Goal: Information Seeking & Learning: Learn about a topic

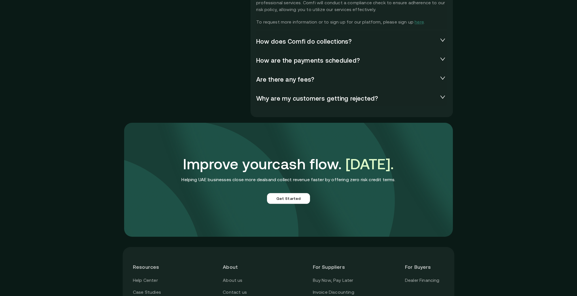
scroll to position [1303, 0]
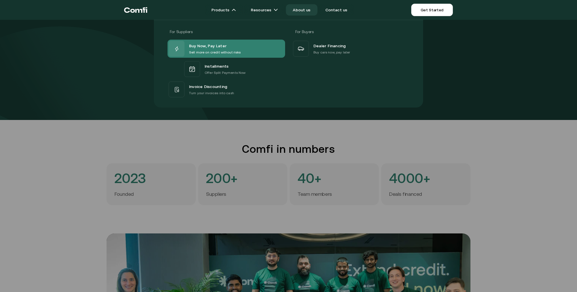
click at [216, 50] on p "Sell more on credit without risks" at bounding box center [215, 53] width 52 height 6
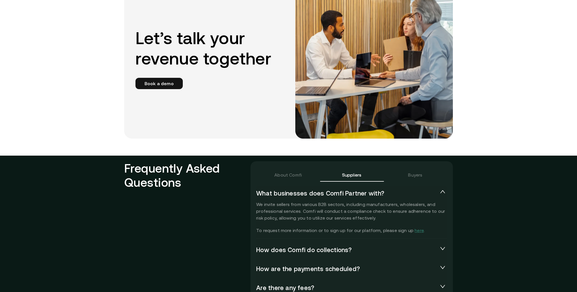
scroll to position [1178, 0]
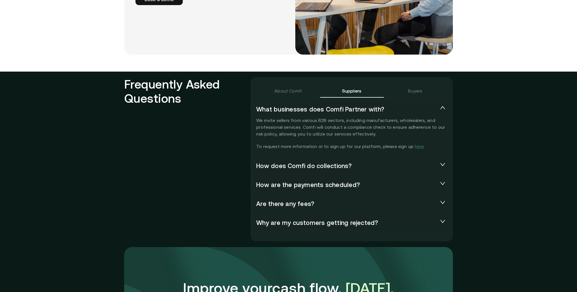
click at [308, 166] on span "How does Comfi do collections?" at bounding box center [347, 166] width 182 height 8
click at [355, 167] on span "How does Comfi do collections?" at bounding box center [347, 166] width 182 height 8
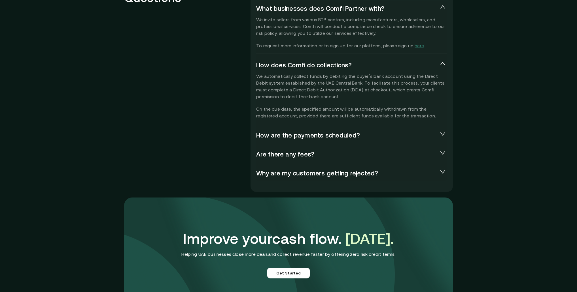
scroll to position [1291, 0]
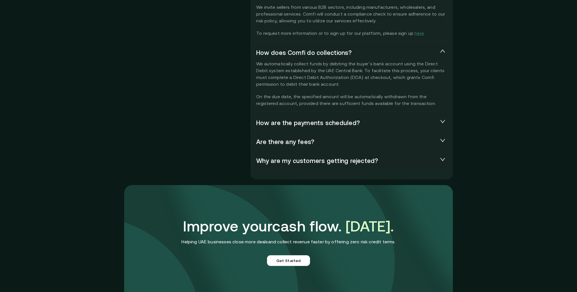
click at [308, 123] on span "How are the payments scheduled?" at bounding box center [347, 123] width 182 height 8
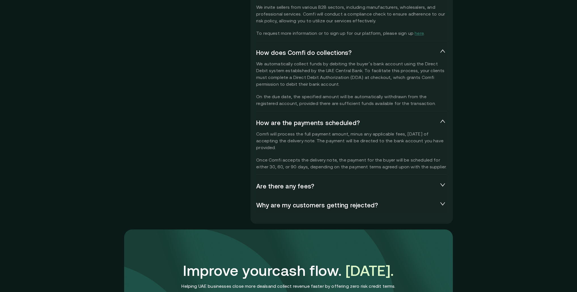
click at [310, 184] on span "Are there any fees?" at bounding box center [347, 187] width 182 height 8
click at [387, 183] on span "Are there any fees?" at bounding box center [347, 187] width 182 height 8
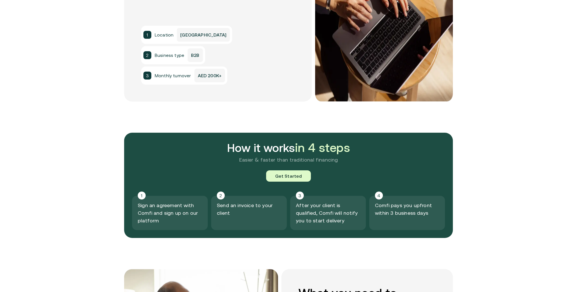
scroll to position [408, 0]
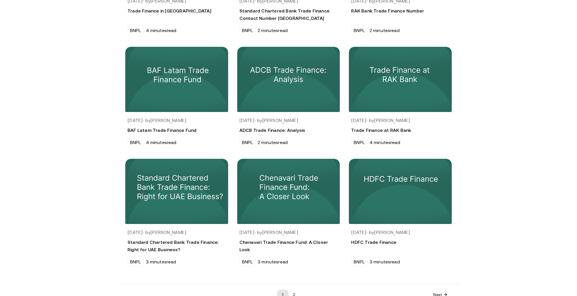
scroll to position [438, 0]
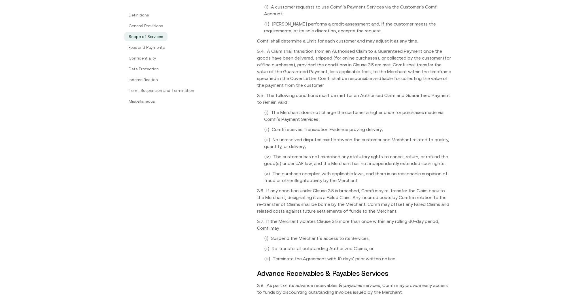
scroll to position [920, 0]
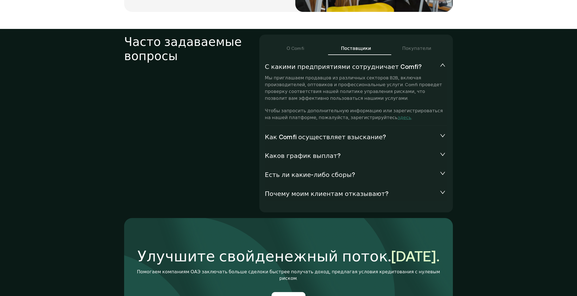
scroll to position [1269, 0]
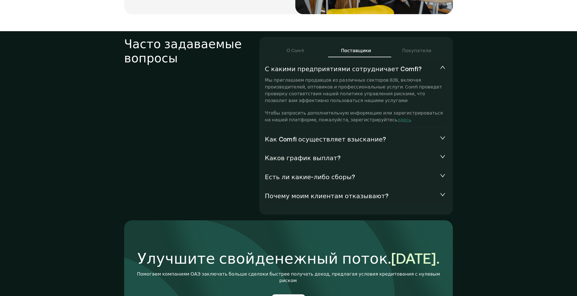
click at [338, 136] on font "Как Comfi осуществляет взыскание?" at bounding box center [325, 139] width 121 height 7
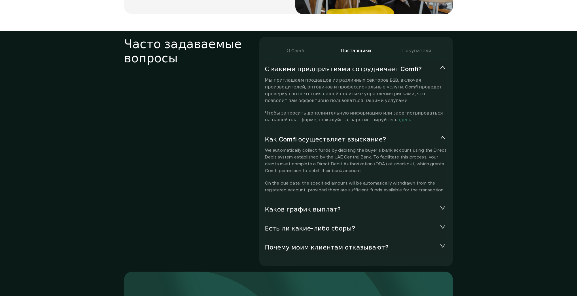
click at [338, 136] on font "Как Comfi осуществляет взыскание?" at bounding box center [325, 139] width 121 height 7
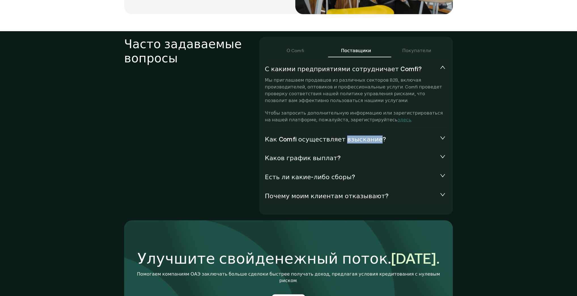
click at [338, 136] on font "Как Comfi осуществляет взыскание?" at bounding box center [325, 139] width 121 height 7
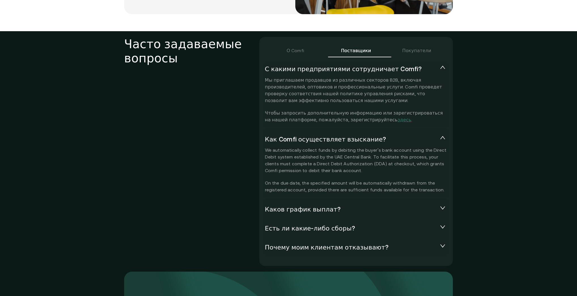
click at [335, 205] on span "Каков график выплат?" at bounding box center [351, 209] width 173 height 8
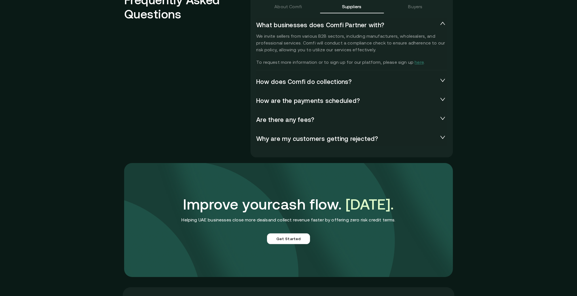
scroll to position [1269, 0]
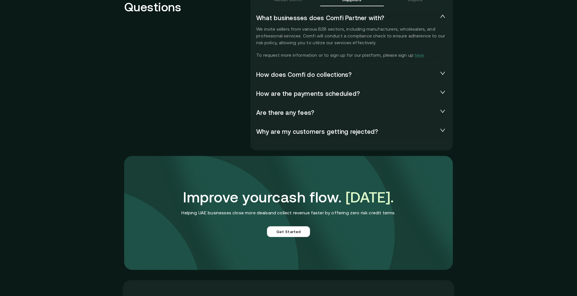
click at [376, 69] on div "How does Comfi do collections?" at bounding box center [351, 74] width 191 height 15
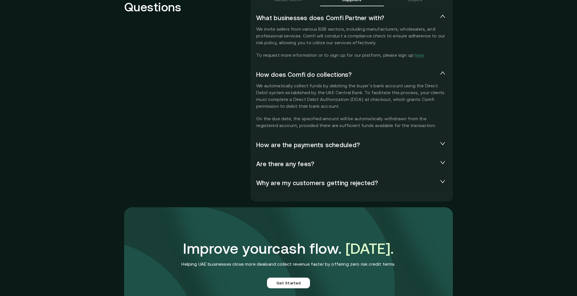
click at [377, 146] on span "How are the payments scheduled?" at bounding box center [347, 145] width 182 height 8
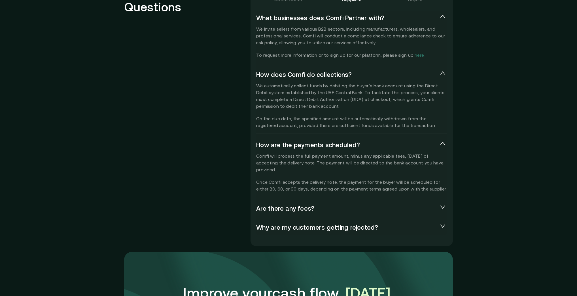
click at [415, 210] on span "Are there any fees?" at bounding box center [347, 208] width 182 height 8
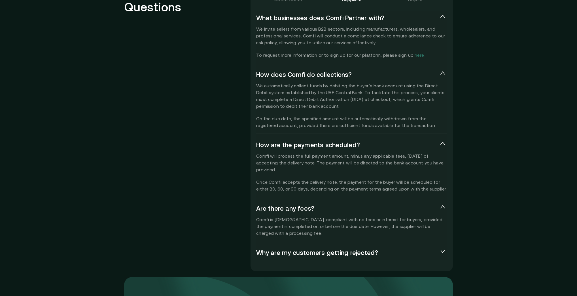
click at [411, 247] on div "Why are my customers getting rejected?" at bounding box center [351, 252] width 191 height 15
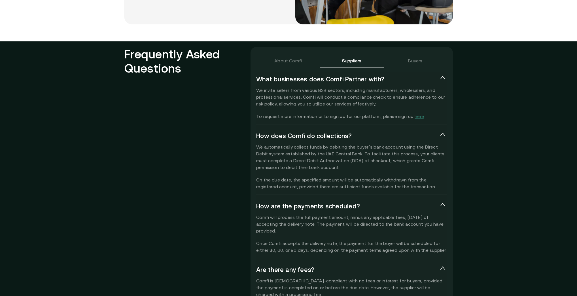
scroll to position [1111, 0]
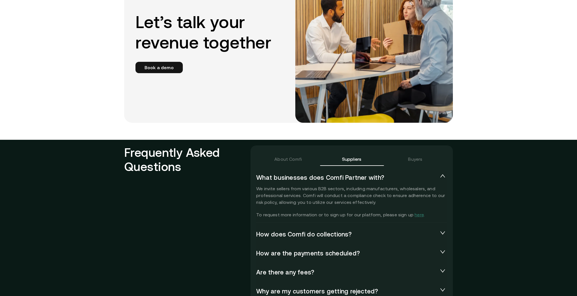
scroll to position [1111, 0]
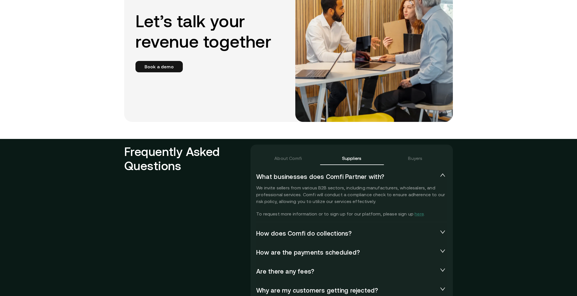
click at [343, 238] on div "How does Comfi do collections?" at bounding box center [351, 233] width 191 height 15
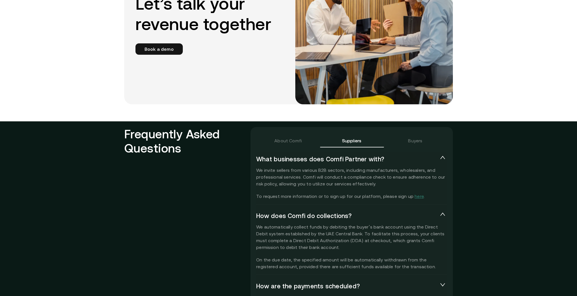
scroll to position [1292, 0]
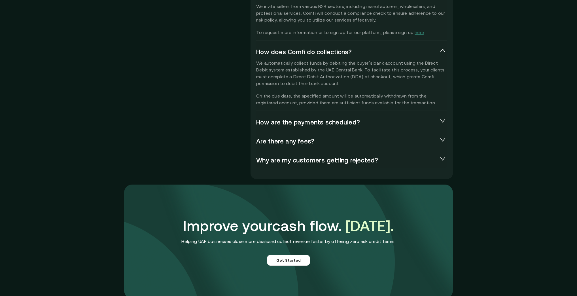
drag, startPoint x: 359, startPoint y: 121, endPoint x: 360, endPoint y: 118, distance: 3.2
click at [359, 121] on span "How are the payments scheduled?" at bounding box center [347, 122] width 182 height 8
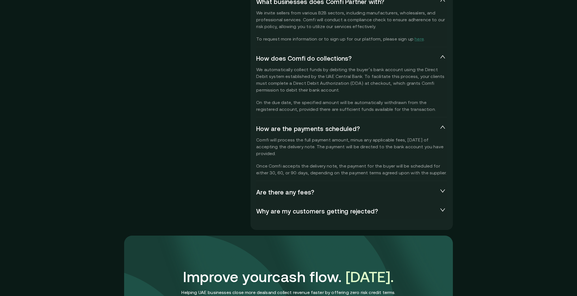
scroll to position [1283, 0]
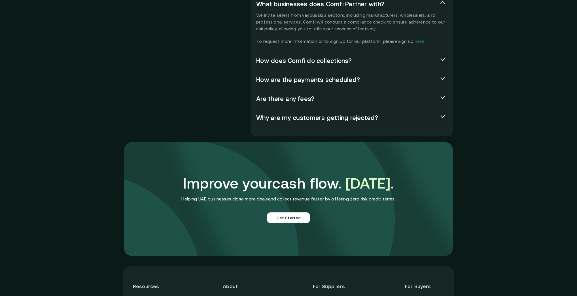
scroll to position [1283, 0]
click at [342, 63] on span "How does Comfi do collections?" at bounding box center [347, 61] width 182 height 8
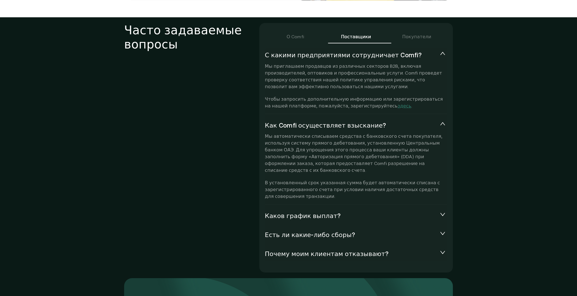
scroll to position [1318, 0]
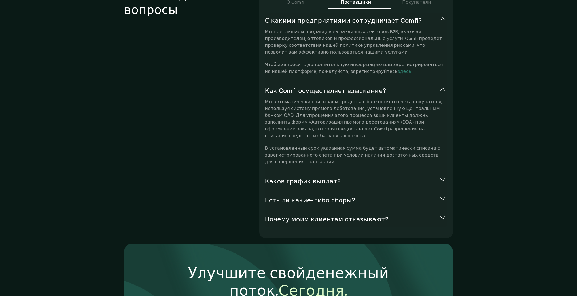
click at [285, 178] on font "Каков график выплат?" at bounding box center [303, 181] width 76 height 7
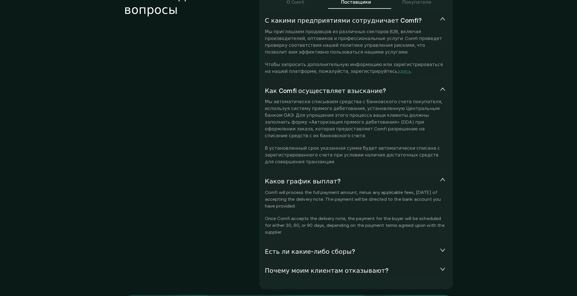
click at [307, 248] on font "Есть ли какие-либо сборы?" at bounding box center [310, 251] width 90 height 7
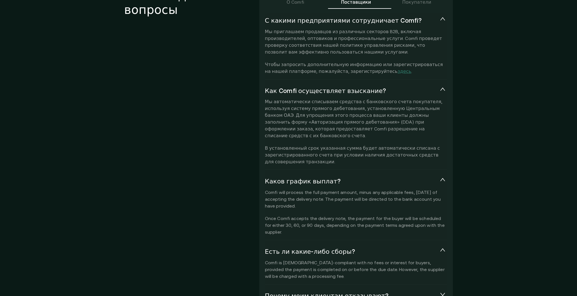
click at [314, 292] on font "Почему моим клиентам отказывают?" at bounding box center [327, 295] width 124 height 7
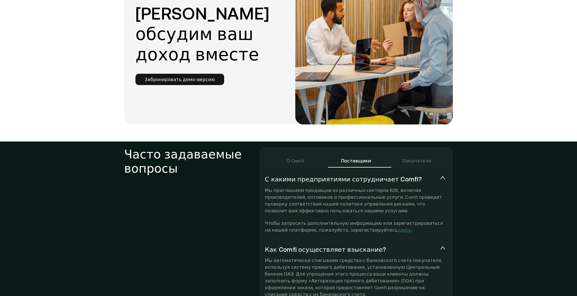
click at [430, 154] on div "Покупатели" at bounding box center [416, 161] width 61 height 14
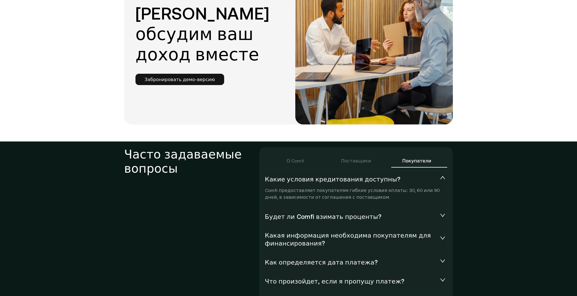
click at [406, 209] on div "Будет ли Comfi взимать проценты?" at bounding box center [356, 216] width 182 height 15
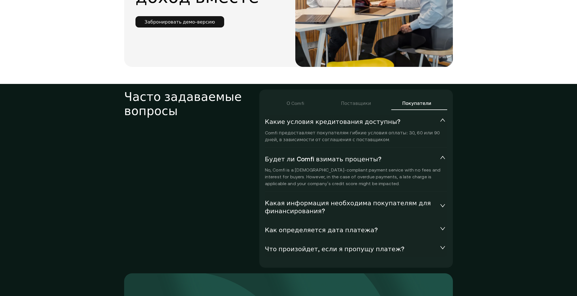
scroll to position [1227, 0]
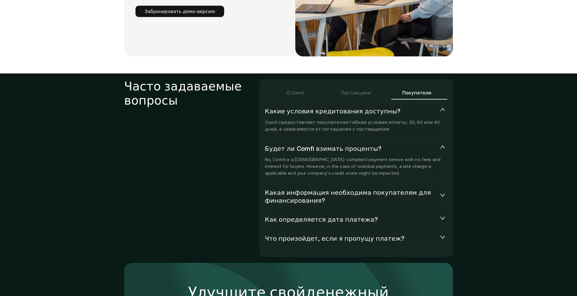
click at [375, 189] on font "Какая информация необходима покупателям для финансирования?" at bounding box center [348, 196] width 166 height 15
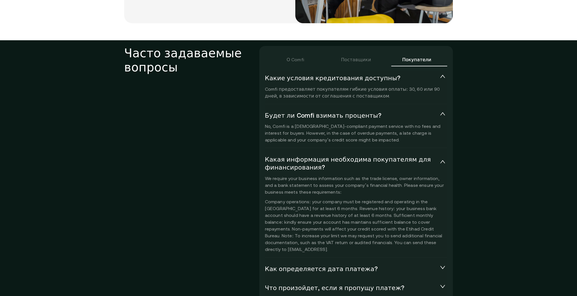
scroll to position [1273, 0]
